Goal: Task Accomplishment & Management: Complete application form

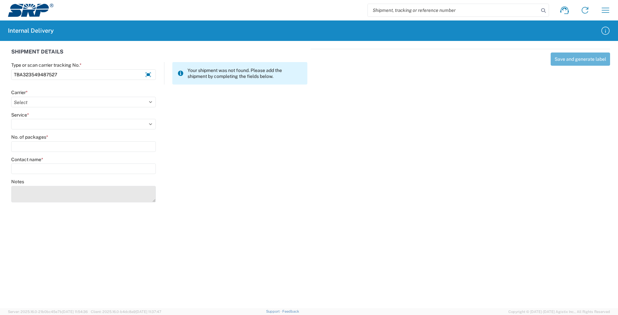
type input "TBA323549487527"
click at [24, 196] on textarea "Notes" at bounding box center [83, 194] width 145 height 17
drag, startPoint x: 153, startPoint y: 201, endPoint x: 154, endPoint y: 211, distance: 11.0
click at [154, 211] on textarea "TBA323576689606 TBA323582793506 TBA323581443588 TBA323579810197" at bounding box center [83, 199] width 145 height 27
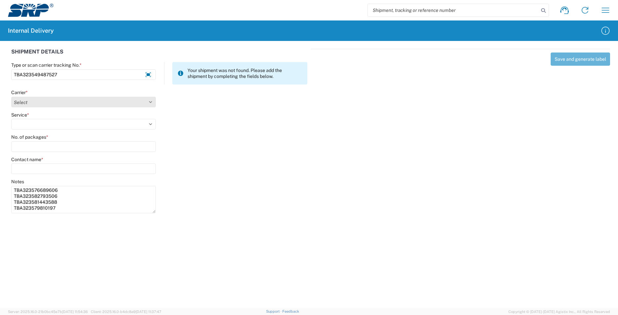
type textarea "TBA323576689606 TBA323582793506 TBA323581443588 TBA323579810197"
click at [21, 103] on select "Select AcctPay Amazon Logistics ATI Trucking BC Dimerco Logistics Empire Southw…" at bounding box center [83, 102] width 145 height 11
select select "8933"
click at [11, 97] on select "Select AcctPay Amazon Logistics ATI Trucking BC Dimerco Logistics Empire Southw…" at bounding box center [83, 102] width 145 height 11
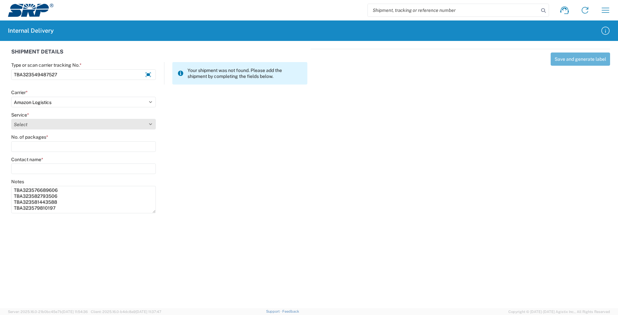
click at [40, 127] on select "Select Amazon Logistics TBA Rail TL Standard 3 - 5 Day" at bounding box center [83, 124] width 145 height 11
select select "24525"
click at [11, 119] on select "Select Amazon Logistics TBA Rail TL Standard 3 - 5 Day" at bounding box center [83, 124] width 145 height 11
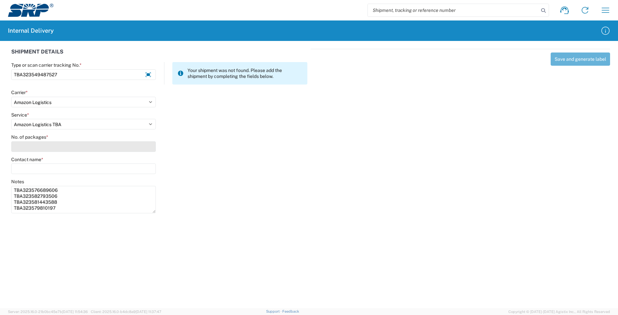
click at [38, 145] on input "No. of packages *" at bounding box center [83, 146] width 145 height 11
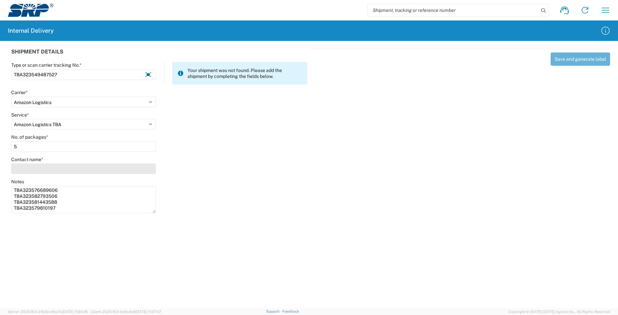
type input "5"
click at [32, 170] on input "Contact name *" at bounding box center [83, 169] width 145 height 11
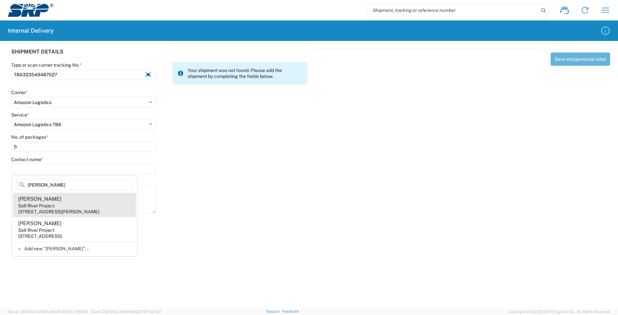
type input "carlos cas"
click at [112, 206] on agx-address-suggestion-item "Carlos Castillo Salt River Project 3160 S Alma School Rd, SSW301, Mesa, AZ, 852…" at bounding box center [74, 205] width 123 height 24
type input "Carlos Castillo"
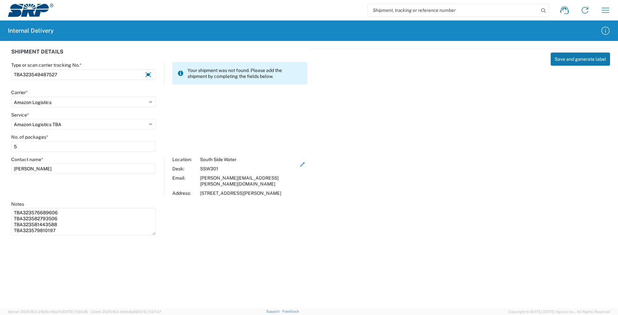
click at [575, 62] on button "Save and generate label" at bounding box center [580, 59] width 59 height 13
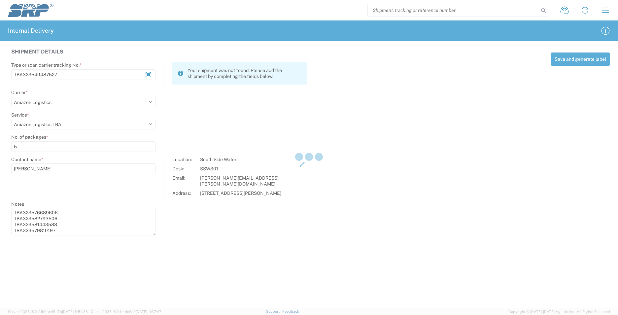
select select
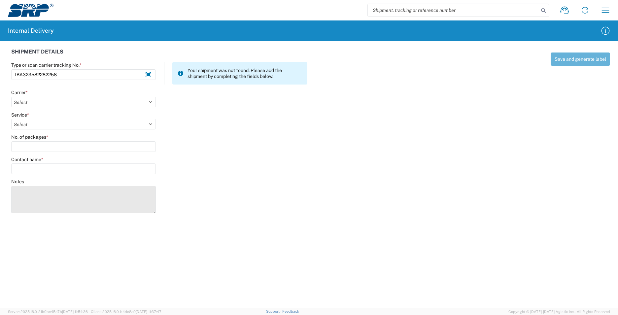
type input "TBA323582282258"
drag, startPoint x: 28, startPoint y: 198, endPoint x: 29, endPoint y: 194, distance: 4.0
click at [28, 198] on textarea "Notes" at bounding box center [83, 199] width 145 height 27
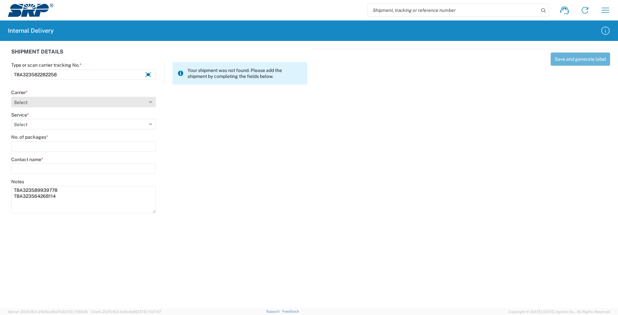
type textarea "TBA323589939778 TBA323564268114"
click at [54, 104] on select "Select AcctPay Amazon Logistics ATI Trucking BC Dimerco Logistics Empire Southw…" at bounding box center [83, 102] width 145 height 11
select select "8933"
click at [11, 97] on select "Select AcctPay Amazon Logistics ATI Trucking BC Dimerco Logistics Empire Southw…" at bounding box center [83, 102] width 145 height 11
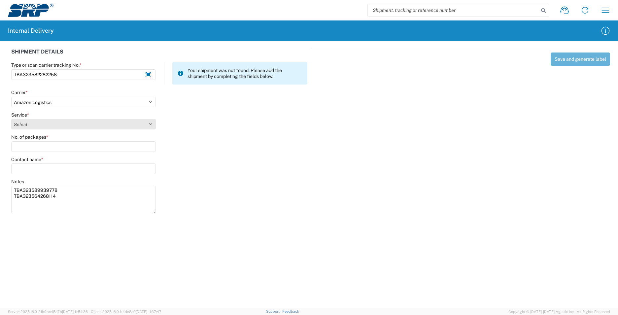
click at [48, 129] on select "Select Amazon Logistics TBA Rail TL Standard 3 - 5 Day" at bounding box center [83, 124] width 145 height 11
select select "24525"
click at [11, 119] on select "Select Amazon Logistics TBA Rail TL Standard 3 - 5 Day" at bounding box center [83, 124] width 145 height 11
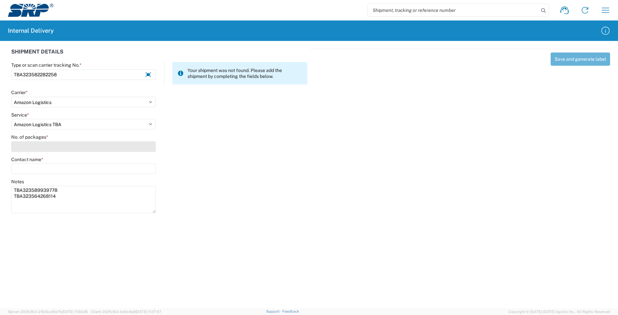
click at [41, 145] on input "No. of packages *" at bounding box center [83, 146] width 145 height 11
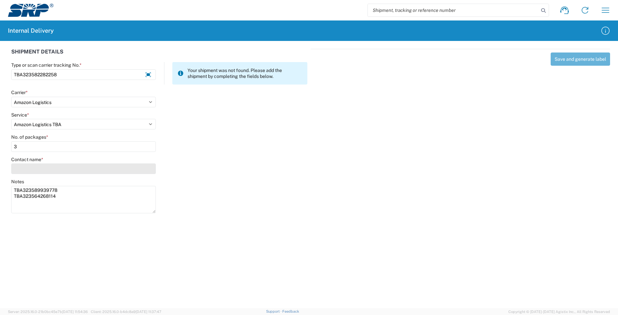
type input "3"
click at [40, 169] on input "Contact name *" at bounding box center [83, 169] width 145 height 11
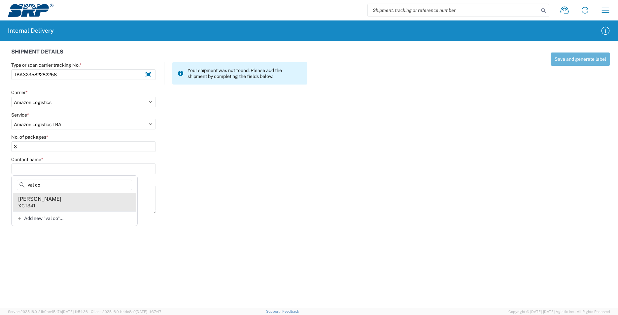
type input "val co"
drag, startPoint x: 56, startPoint y: 203, endPoint x: 76, endPoint y: 194, distance: 21.5
click at [56, 202] on agx-address-suggestion-item "Val Coronado XCT341" at bounding box center [74, 202] width 123 height 18
type input "Val Coronado"
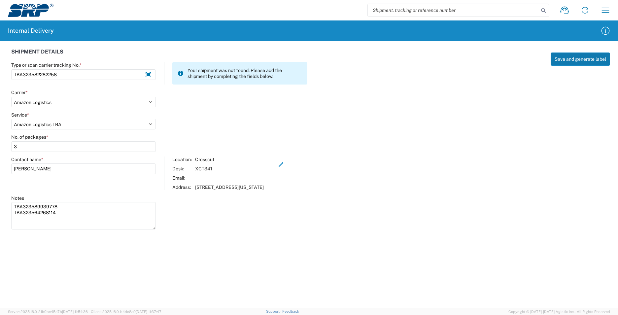
click at [573, 60] on button "Save and generate label" at bounding box center [580, 59] width 59 height 13
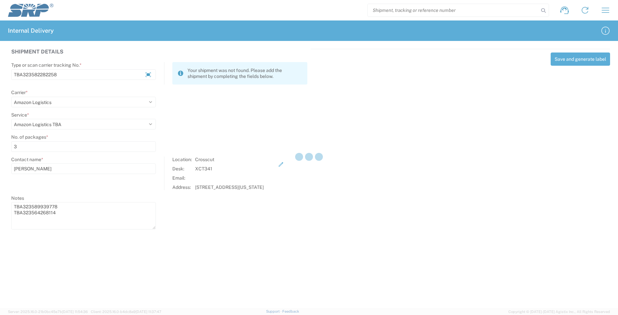
select select
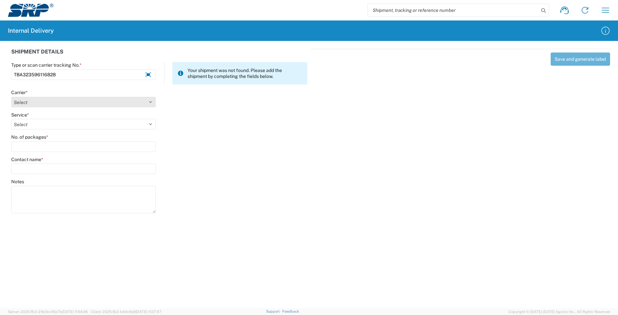
type input "TBA323596116828"
click at [53, 102] on select "Select AcctPay Amazon Logistics ATI Trucking BC Dimerco Logistics Empire Southw…" at bounding box center [83, 102] width 145 height 11
select select "8933"
click at [11, 97] on select "Select AcctPay Amazon Logistics ATI Trucking BC Dimerco Logistics Empire Southw…" at bounding box center [83, 102] width 145 height 11
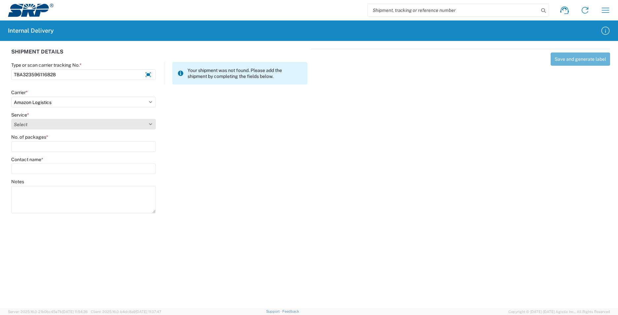
click at [37, 123] on select "Select Amazon Logistics TBA Rail TL Standard 3 - 5 Day" at bounding box center [83, 124] width 145 height 11
select select "24525"
click at [11, 119] on select "Select Amazon Logistics TBA Rail TL Standard 3 - 5 Day" at bounding box center [83, 124] width 145 height 11
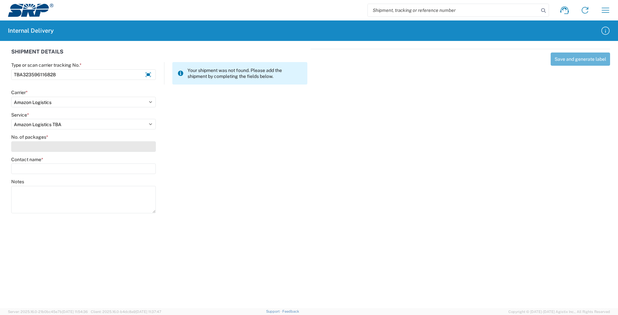
click at [27, 146] on input "No. of packages *" at bounding box center [83, 146] width 145 height 11
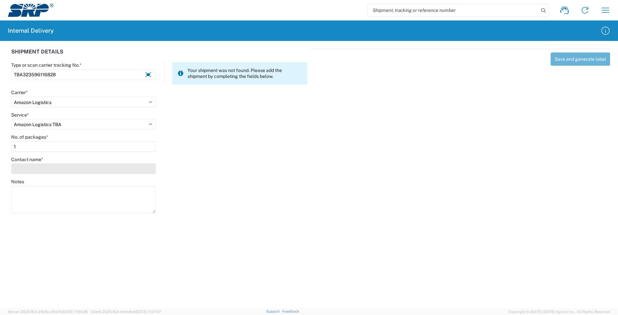
type input "1"
click at [35, 170] on input "Contact name *" at bounding box center [83, 169] width 145 height 11
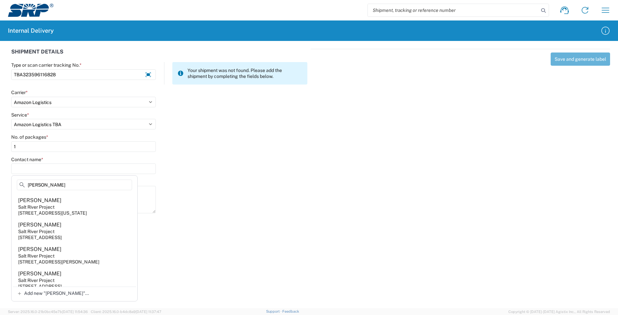
scroll to position [231, 0]
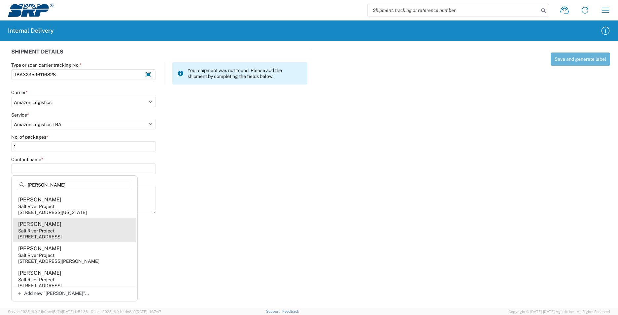
type input "greg"
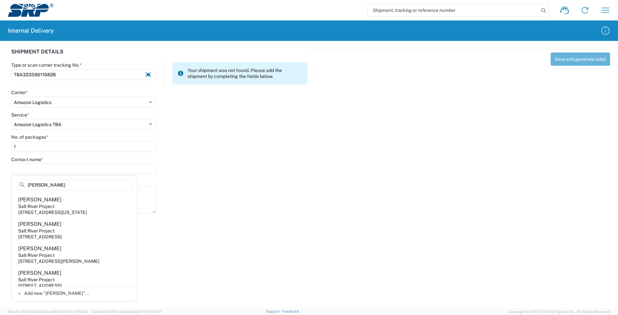
click at [62, 234] on div "7005 S Kyrene Rd, KYS102, Tempe, AZ, 85283, US" at bounding box center [40, 237] width 44 height 6
type input "Gregory Lutkenhaus"
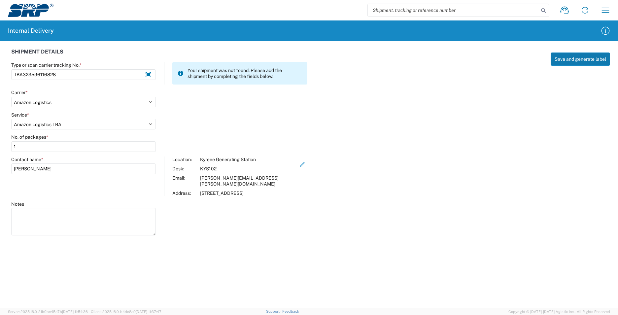
click at [584, 55] on button "Save and generate label" at bounding box center [580, 59] width 59 height 13
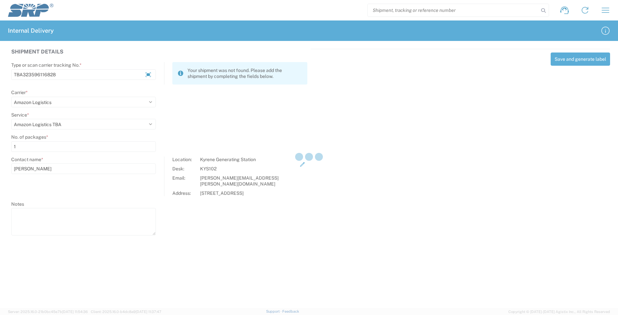
select select
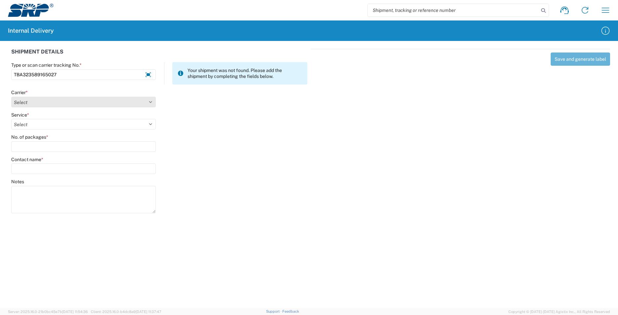
type input "TBA323589165027"
click at [25, 106] on select "Select AcctPay Amazon Logistics ATI Trucking BC Dimerco Logistics Empire Southw…" at bounding box center [83, 102] width 145 height 11
select select "8933"
click at [11, 97] on select "Select AcctPay Amazon Logistics ATI Trucking BC Dimerco Logistics Empire Southw…" at bounding box center [83, 102] width 145 height 11
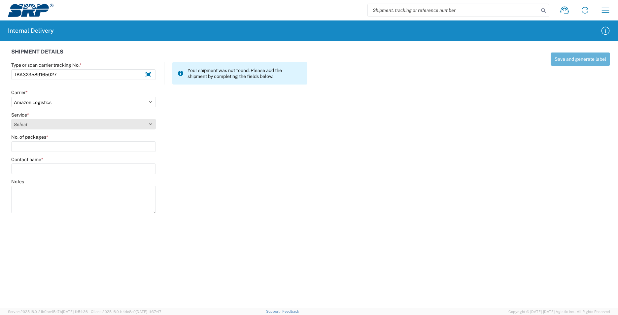
click at [40, 127] on select "Select Amazon Logistics TBA Rail TL Standard 3 - 5 Day" at bounding box center [83, 124] width 145 height 11
select select "24525"
click at [11, 119] on select "Select Amazon Logistics TBA Rail TL Standard 3 - 5 Day" at bounding box center [83, 124] width 145 height 11
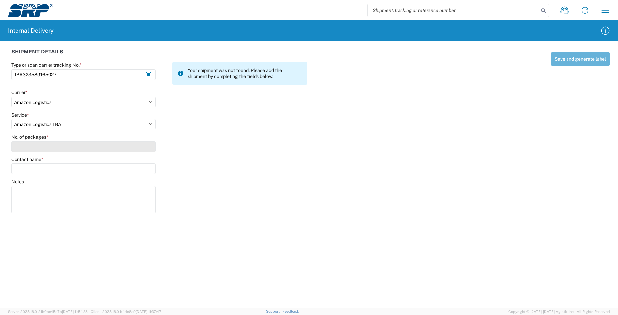
click at [32, 148] on input "No. of packages *" at bounding box center [83, 146] width 145 height 11
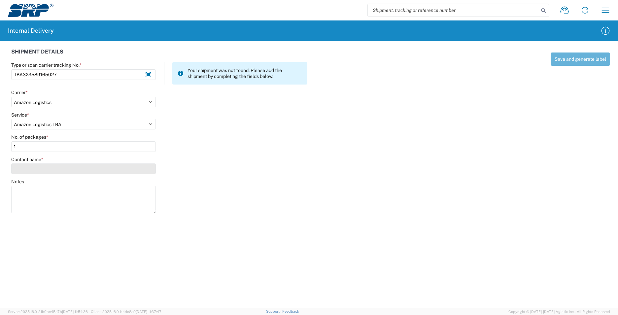
type input "1"
click at [30, 165] on input "Contact name *" at bounding box center [83, 169] width 145 height 11
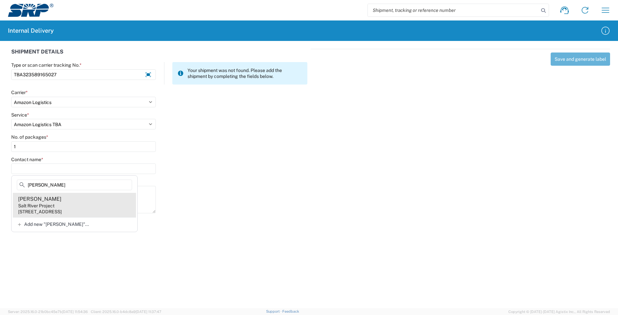
type input "mark moore"
click at [76, 206] on agx-address-suggestion-item "Mark Moore Salt River Project 7050 E University Dr, EVS104, Mesa, AZ, 85207, US" at bounding box center [74, 205] width 123 height 24
type input "Mark Moore"
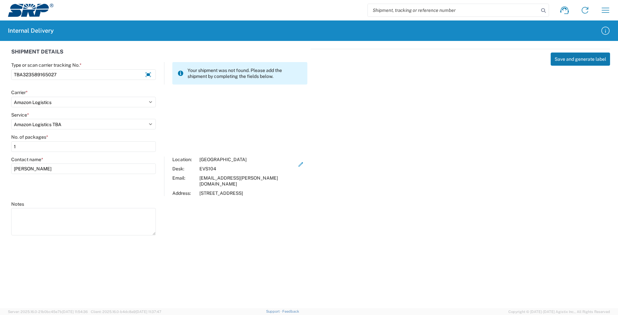
click at [561, 57] on button "Save and generate label" at bounding box center [580, 59] width 59 height 13
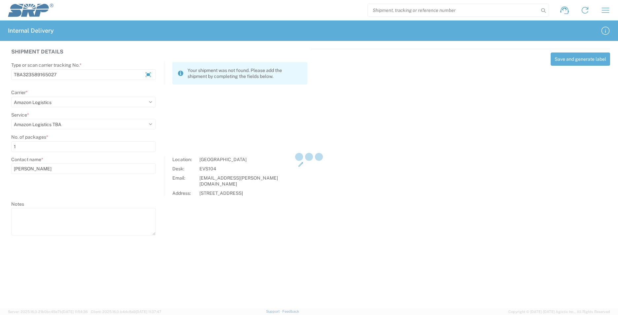
select select
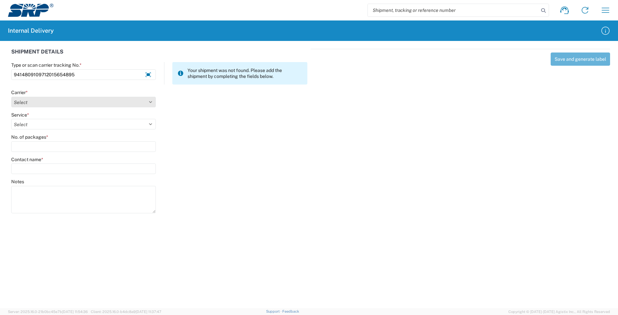
type input "9414809109712015654895"
click at [50, 105] on select "Select AcctPay Amazon Logistics ATI Trucking BC Dimerco Logistics Empire Southw…" at bounding box center [83, 102] width 145 height 11
select select "137"
click at [11, 97] on select "Select AcctPay Amazon Logistics ATI Trucking BC Dimerco Logistics Empire Southw…" at bounding box center [83, 102] width 145 height 11
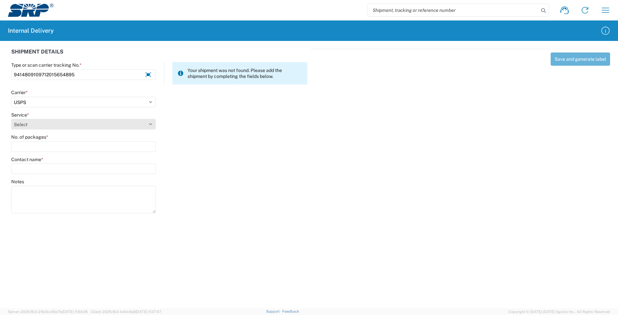
click at [26, 126] on select "Select 3 - 5 Day Bound Printed Matter Express Mail Flat-Rate Envelope Express M…" at bounding box center [83, 124] width 145 height 11
select select "17817"
click at [29, 125] on select "Select 3 - 5 Day Bound Printed Matter Express Mail Flat-Rate Envelope Express M…" at bounding box center [83, 124] width 145 height 11
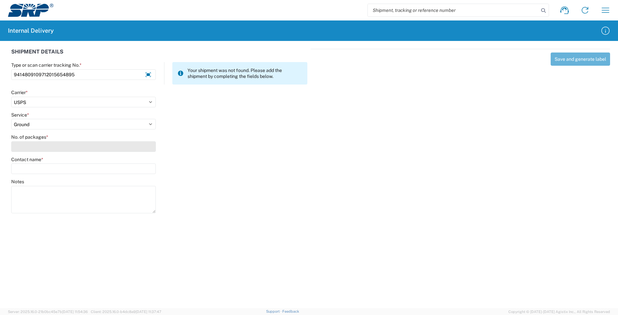
click at [28, 146] on input "No. of packages *" at bounding box center [83, 146] width 145 height 11
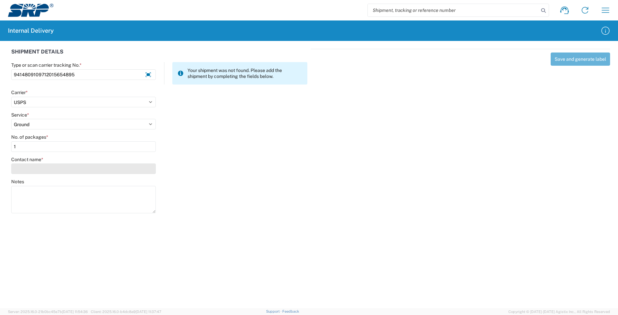
type input "1"
click at [37, 166] on input "Contact name *" at bounding box center [83, 169] width 145 height 11
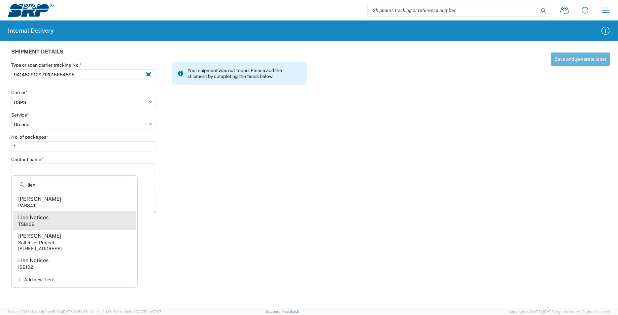
type input "lien"
click at [55, 222] on agx-address-suggestion-item "Lien Notices TSB102" at bounding box center [74, 220] width 123 height 18
type input "Lien Notices"
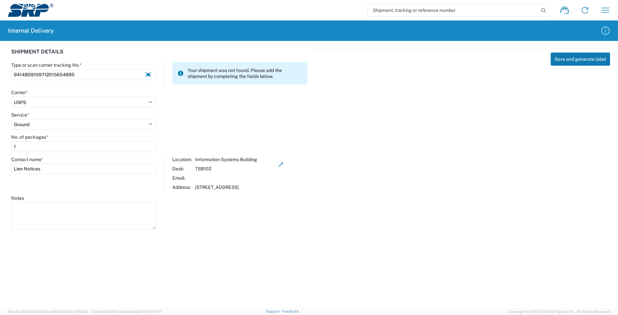
click at [590, 58] on button "Save and generate label" at bounding box center [580, 59] width 59 height 13
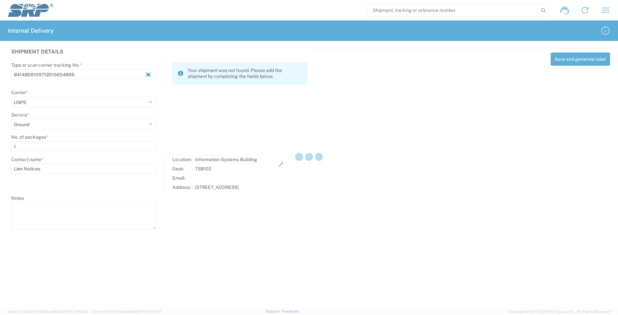
select select
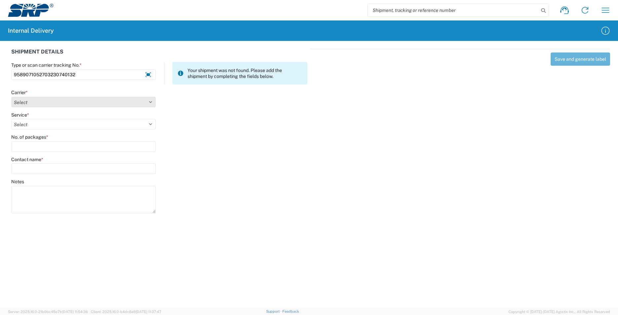
type input "9589071052703230740132"
click at [36, 102] on select "Select AcctPay Amazon Logistics ATI Trucking BC Dimerco Logistics Empire Southw…" at bounding box center [83, 102] width 145 height 11
click at [11, 97] on select "Select AcctPay Amazon Logistics ATI Trucking BC Dimerco Logistics Empire Southw…" at bounding box center [83, 102] width 145 height 11
click at [46, 102] on select "Select AcctPay Amazon Logistics ATI Trucking BC Dimerco Logistics Empire Southw…" at bounding box center [83, 102] width 145 height 11
select select "137"
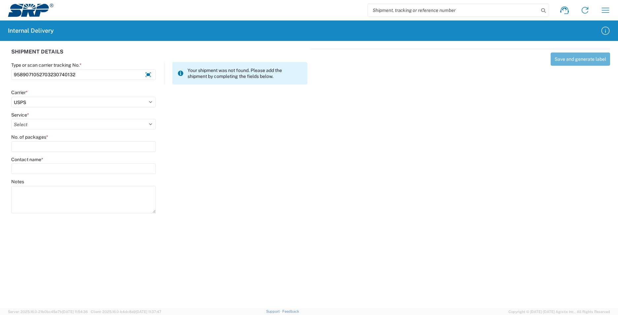
click at [11, 97] on select "Select AcctPay Amazon Logistics ATI Trucking BC Dimerco Logistics Empire Southw…" at bounding box center [83, 102] width 145 height 11
click at [28, 127] on select "Select 3 - 5 Day Bound Printed Matter Express Mail Flat-Rate Envelope Express M…" at bounding box center [83, 124] width 145 height 11
select select "17817"
click at [28, 127] on select "Select 3 - 5 Day Bound Printed Matter Express Mail Flat-Rate Envelope Express M…" at bounding box center [83, 124] width 145 height 11
click at [27, 143] on input "No. of packages *" at bounding box center [83, 146] width 145 height 11
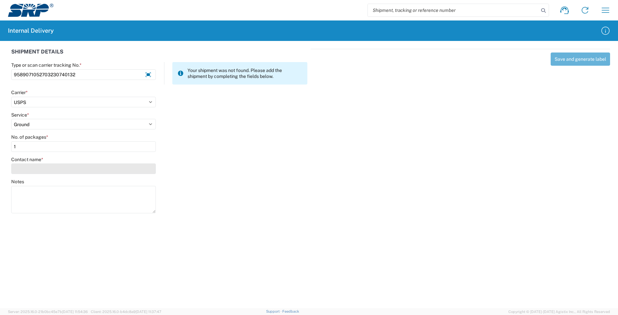
type input "1"
click at [24, 166] on input "Contact name *" at bounding box center [83, 169] width 145 height 11
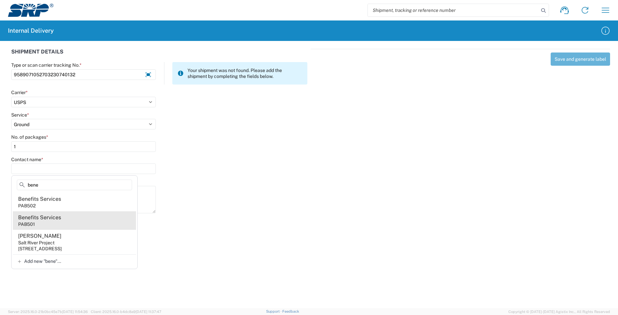
type input "bene"
click at [80, 225] on agx-address-suggestion-item "Benefits Services PAB501" at bounding box center [74, 220] width 123 height 18
type input "Benefits Services"
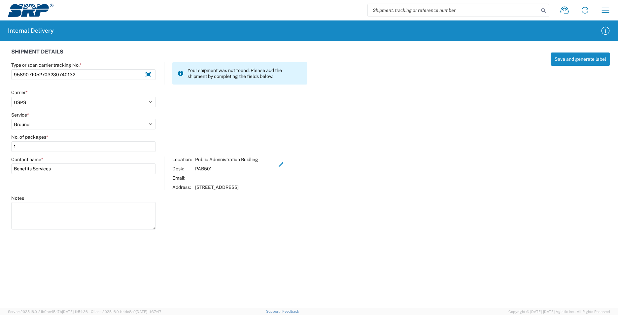
click at [578, 51] on div "Save and generate label" at bounding box center [461, 138] width 300 height 179
click at [577, 57] on button "Save and generate label" at bounding box center [580, 59] width 59 height 13
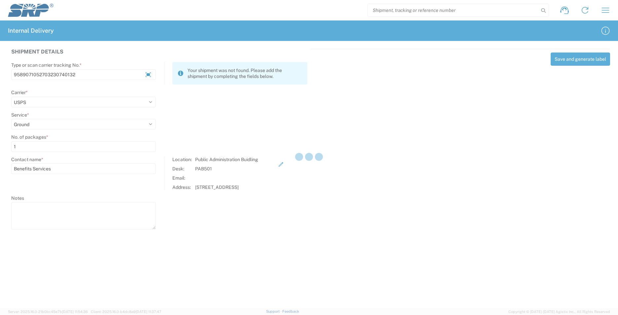
select select
